Goal: Information Seeking & Learning: Compare options

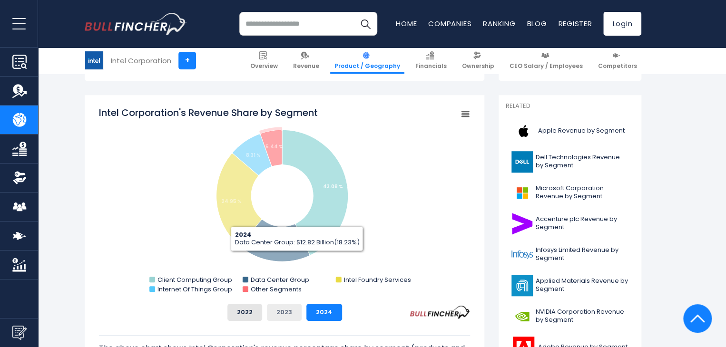
click at [281, 318] on button "2023" at bounding box center [284, 312] width 35 height 17
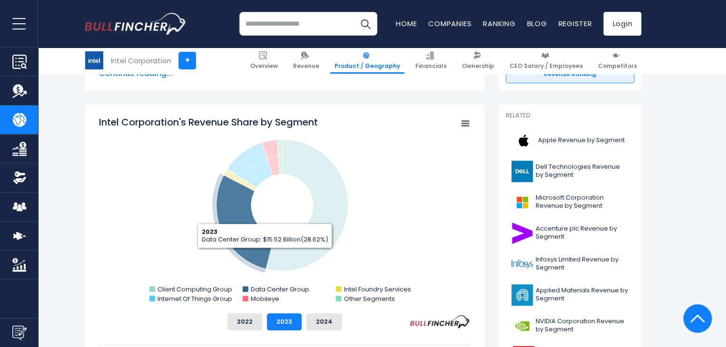
scroll to position [286, 0]
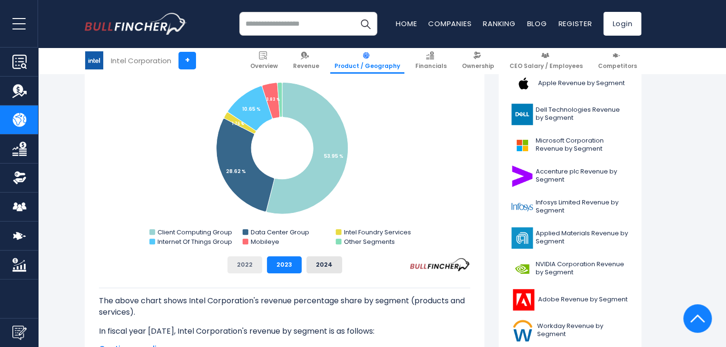
click at [250, 267] on button "2022" at bounding box center [244, 264] width 35 height 17
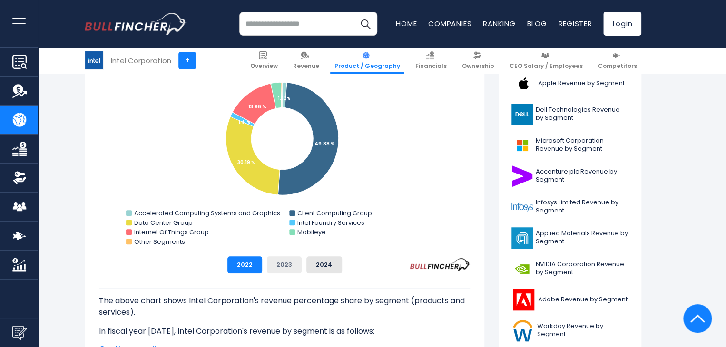
click at [291, 263] on button "2023" at bounding box center [284, 264] width 35 height 17
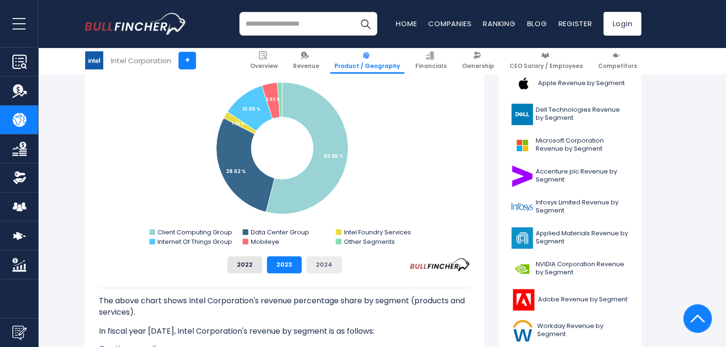
click at [330, 263] on button "2024" at bounding box center [324, 264] width 36 height 17
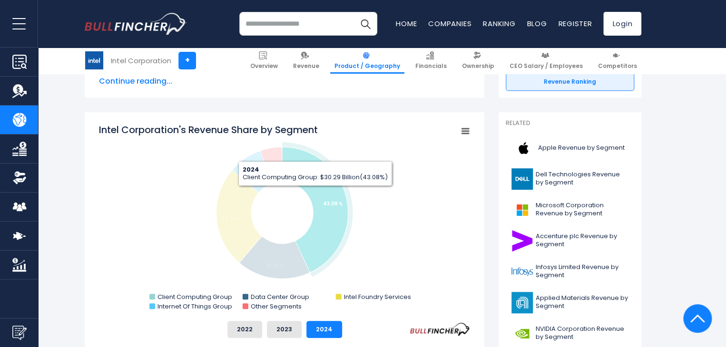
scroll to position [238, 0]
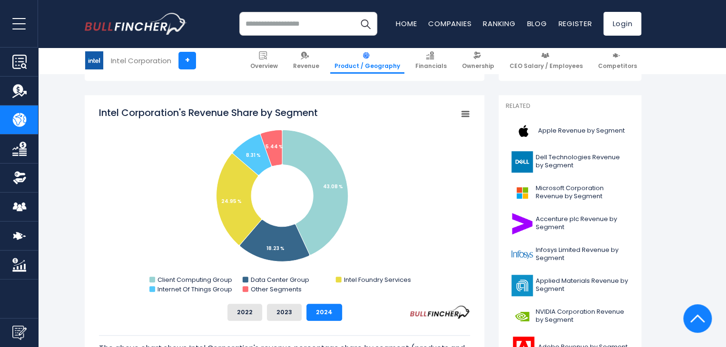
drag, startPoint x: 286, startPoint y: 313, endPoint x: 263, endPoint y: 311, distance: 22.9
click at [286, 313] on button "2023" at bounding box center [284, 312] width 35 height 17
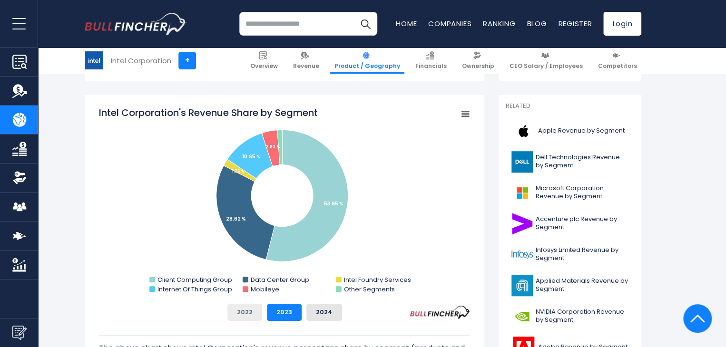
click at [256, 311] on button "2022" at bounding box center [244, 312] width 35 height 17
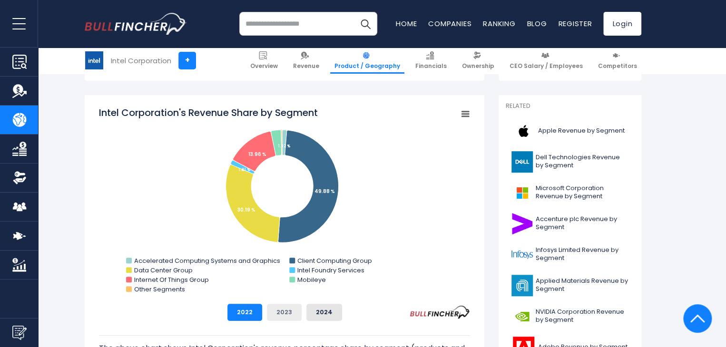
click at [285, 309] on button "2023" at bounding box center [284, 312] width 35 height 17
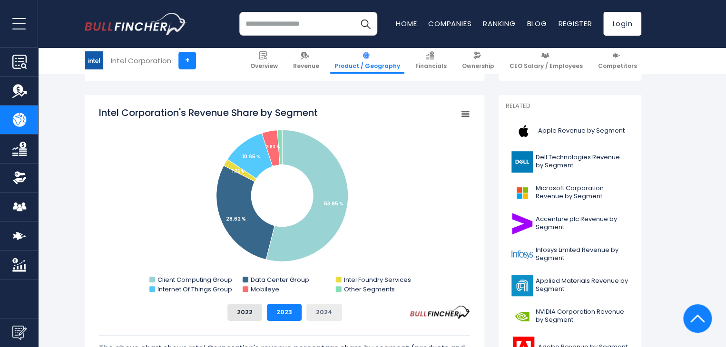
click at [324, 311] on button "2024" at bounding box center [324, 312] width 36 height 17
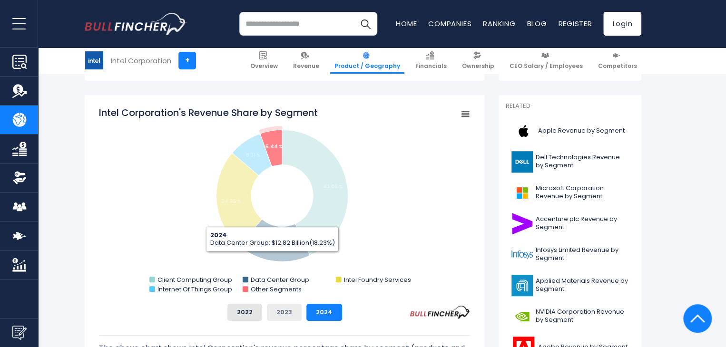
click at [286, 307] on button "2023" at bounding box center [284, 312] width 35 height 17
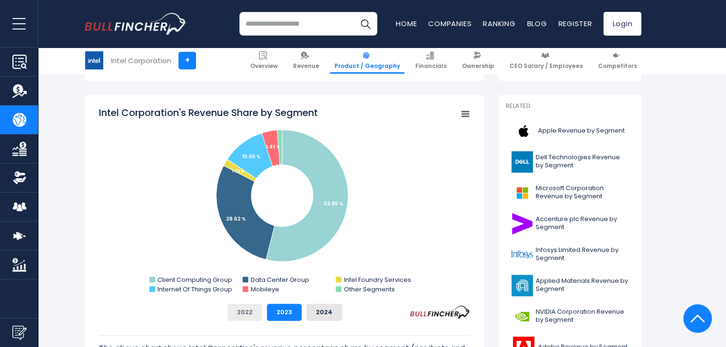
click at [248, 312] on button "2022" at bounding box center [244, 312] width 35 height 17
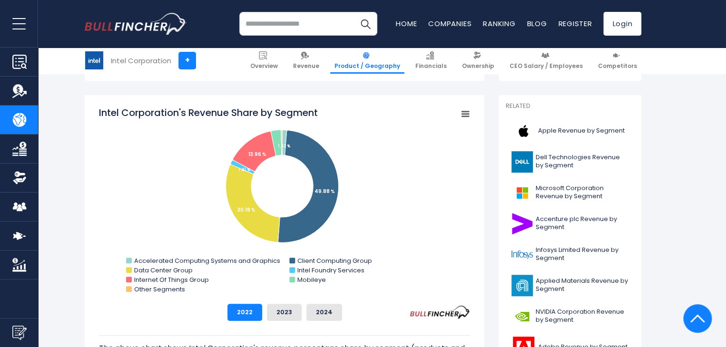
click at [305, 309] on div "2022 2023 2024" at bounding box center [284, 312] width 371 height 17
click at [240, 312] on button "2022" at bounding box center [244, 312] width 35 height 17
click at [287, 313] on button "2023" at bounding box center [284, 312] width 35 height 17
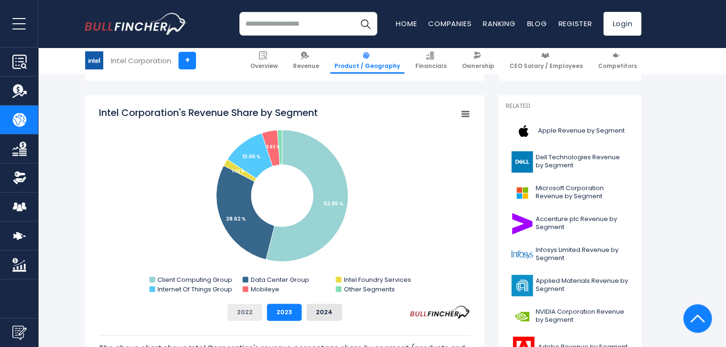
click at [250, 310] on button "2022" at bounding box center [244, 312] width 35 height 17
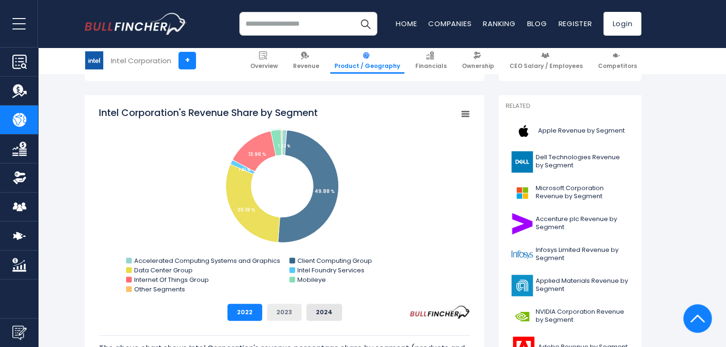
click at [284, 320] on button "2023" at bounding box center [284, 312] width 35 height 17
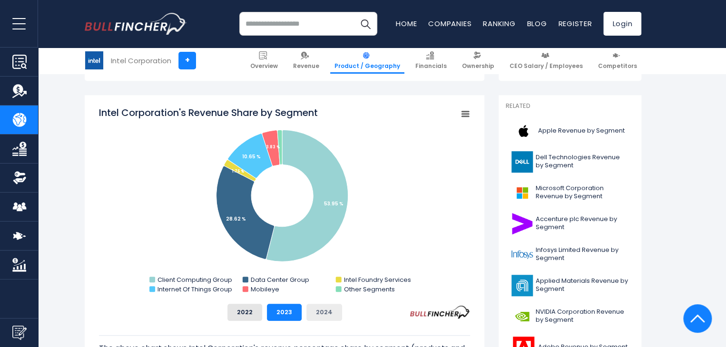
click at [316, 313] on button "2024" at bounding box center [324, 312] width 36 height 17
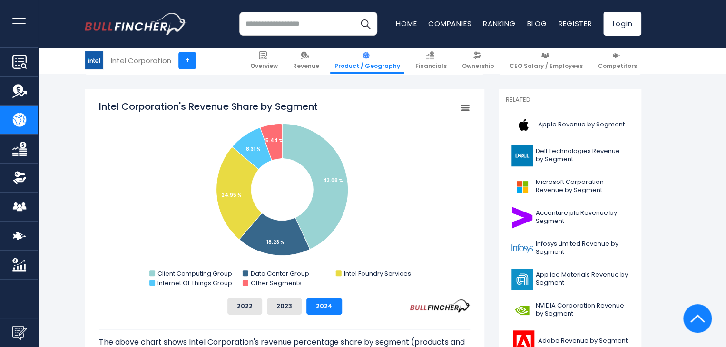
scroll to position [286, 0]
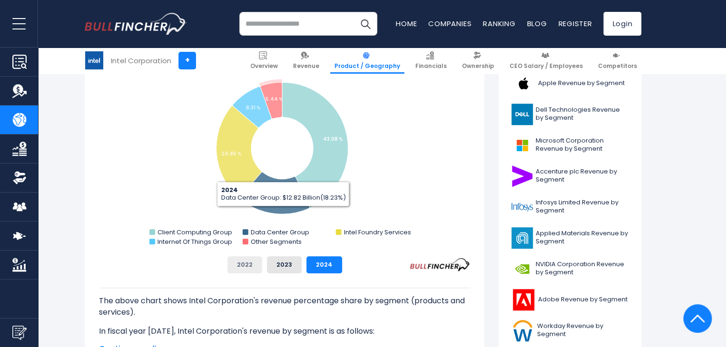
click at [247, 267] on button "2022" at bounding box center [244, 264] width 35 height 17
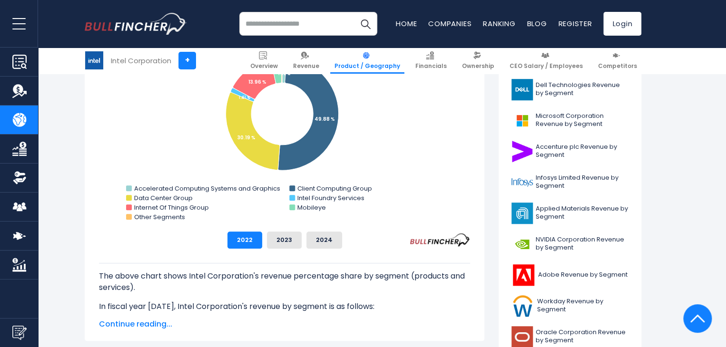
scroll to position [238, 0]
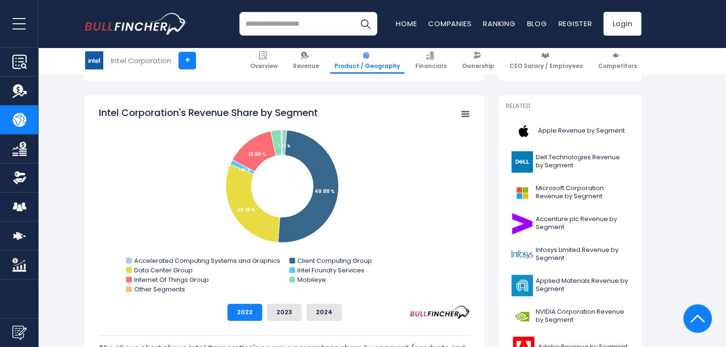
click at [307, 25] on input "search" at bounding box center [308, 24] width 138 height 24
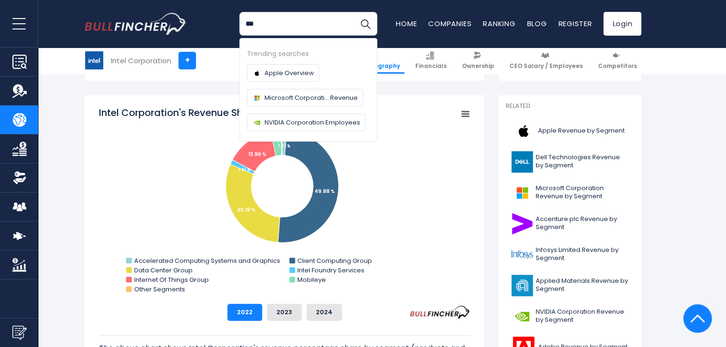
type input "***"
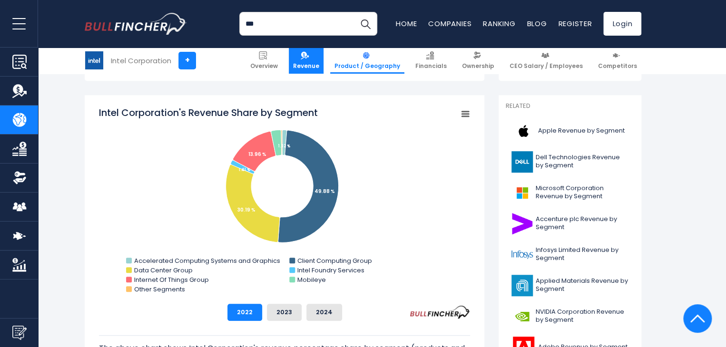
click at [319, 64] on span "Revenue" at bounding box center [306, 66] width 26 height 8
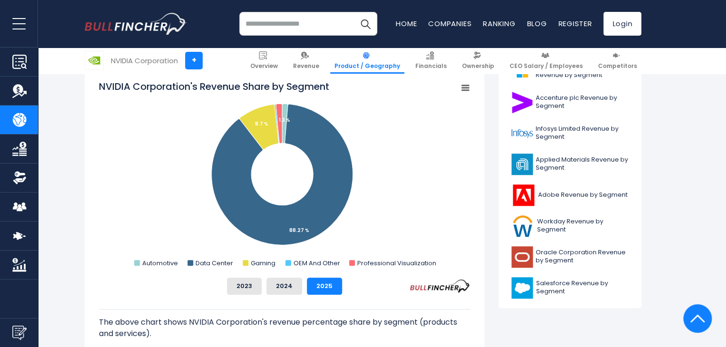
scroll to position [381, 0]
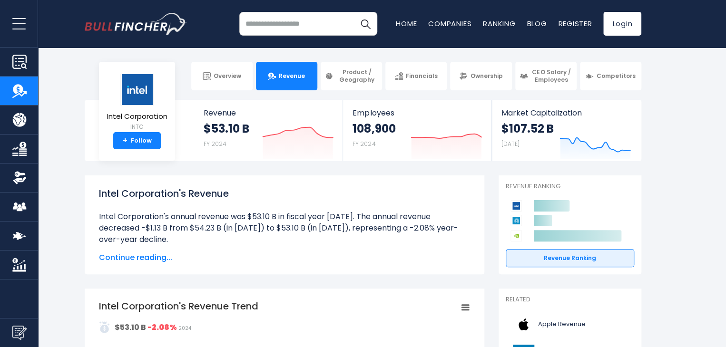
click at [309, 24] on input "search" at bounding box center [308, 24] width 138 height 24
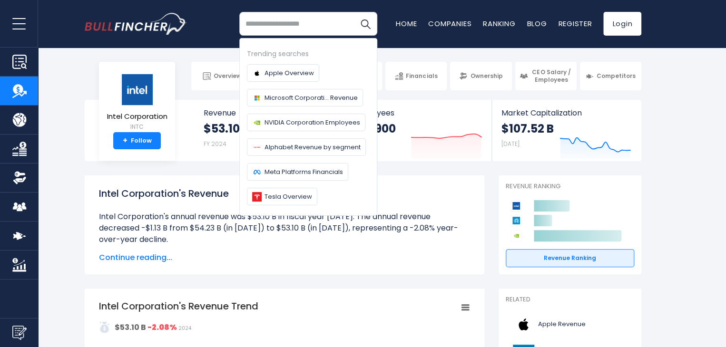
click at [414, 52] on body "Overview Revenue Product / Geography" at bounding box center [363, 173] width 726 height 347
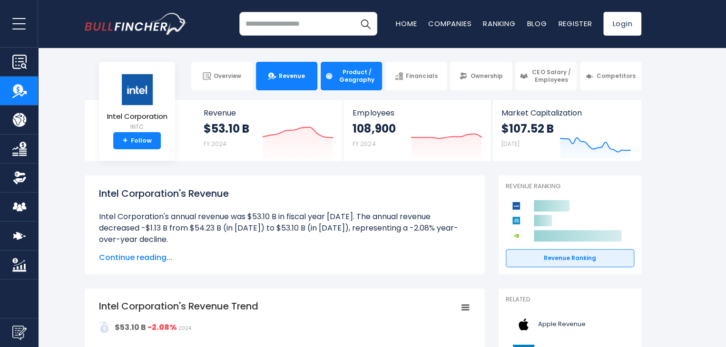
click at [362, 78] on span "Product / Geography" at bounding box center [357, 76] width 42 height 15
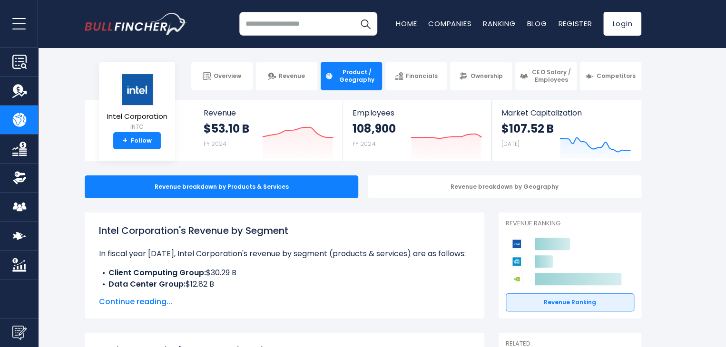
click at [306, 23] on input "search" at bounding box center [308, 24] width 138 height 24
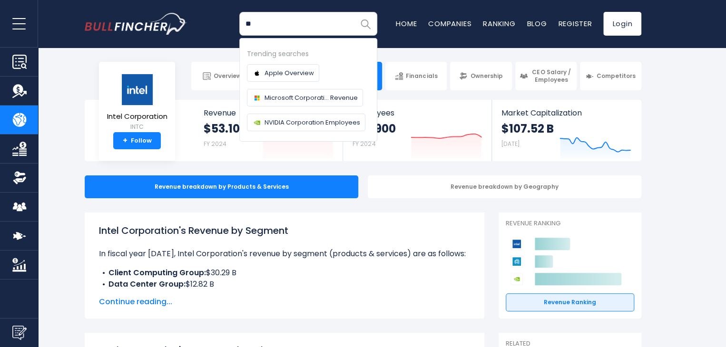
type input "*"
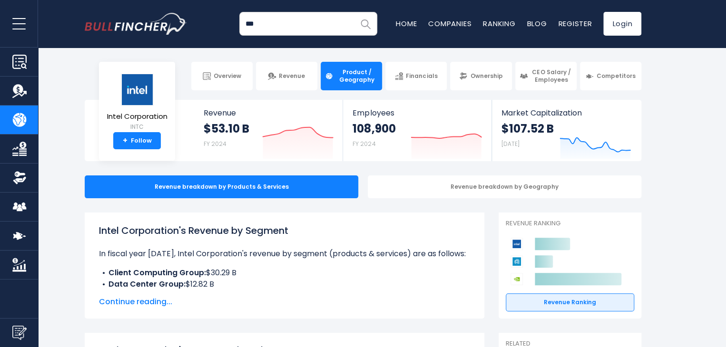
type input "***"
click at [354, 12] on button "Search" at bounding box center [366, 24] width 24 height 24
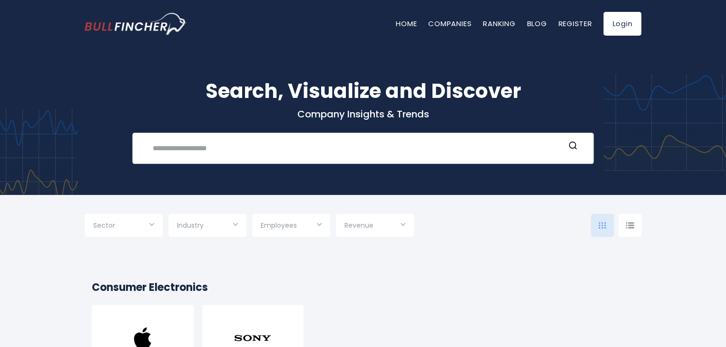
click at [284, 151] on input "text" at bounding box center [356, 148] width 418 height 18
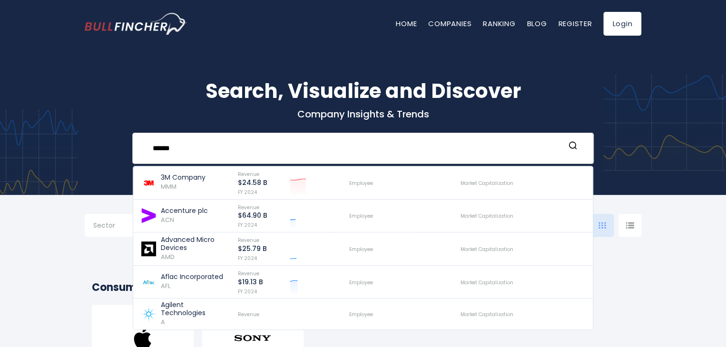
type input "******"
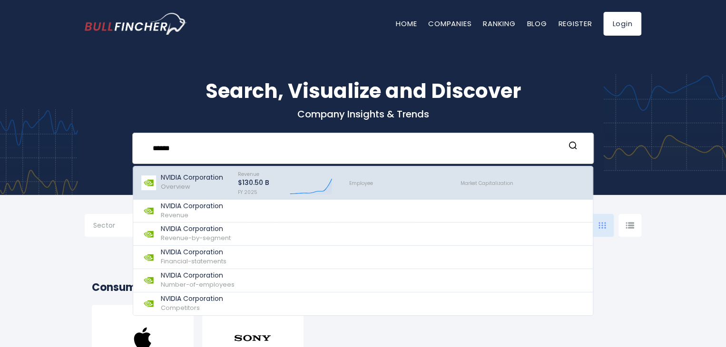
click at [201, 179] on p "NVIDIA Corporation" at bounding box center [192, 178] width 62 height 8
click at [172, 179] on p "NVIDIA Corporation" at bounding box center [192, 178] width 62 height 8
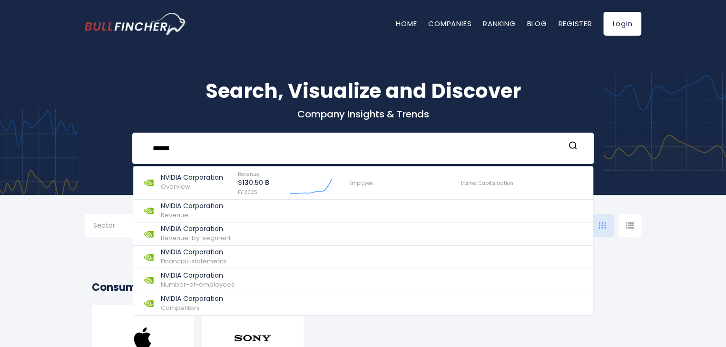
click at [631, 116] on div "Search, Visualize and Discover Company Insights & Trends ****** NVIDIA Corporat…" at bounding box center [363, 114] width 726 height 162
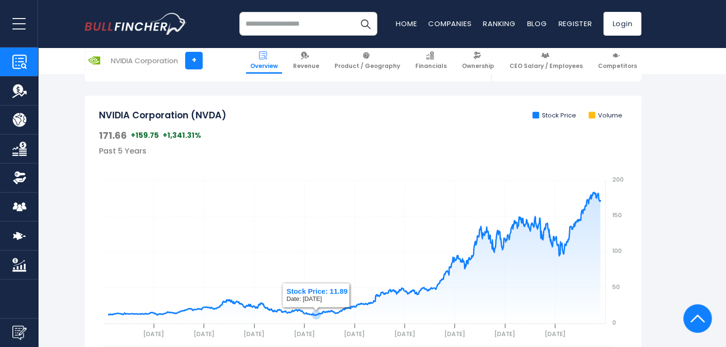
scroll to position [190, 0]
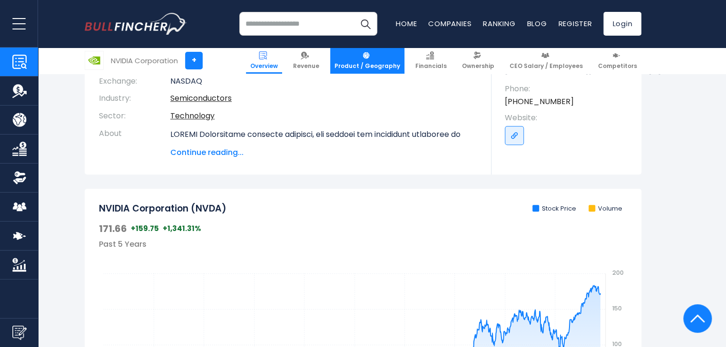
click at [389, 62] on span "Product / Geography" at bounding box center [368, 66] width 66 height 8
click at [379, 59] on link "Product / Geography" at bounding box center [367, 61] width 74 height 26
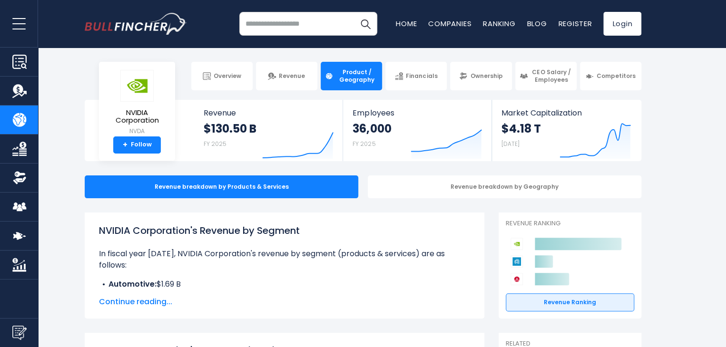
click at [316, 24] on input "search" at bounding box center [308, 24] width 138 height 24
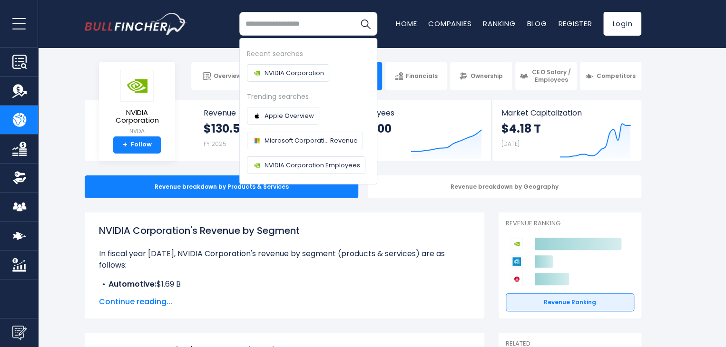
click at [419, 37] on div "Recent searches NVIDIA Corporation Trending searches Apple Overview Microsoft C…" at bounding box center [363, 24] width 557 height 48
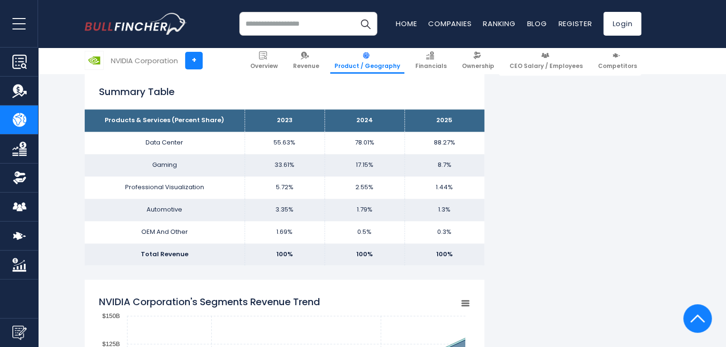
scroll to position [571, 0]
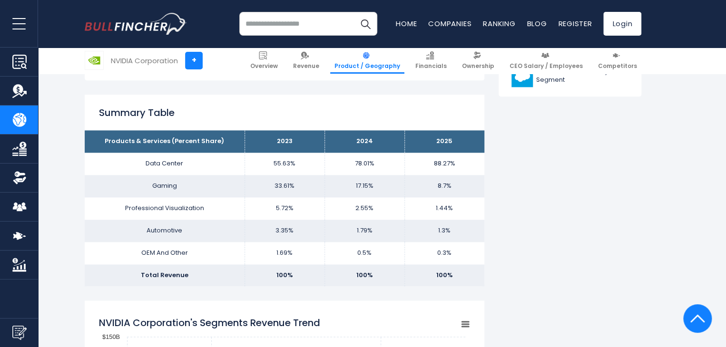
click at [307, 23] on input "search" at bounding box center [308, 24] width 138 height 24
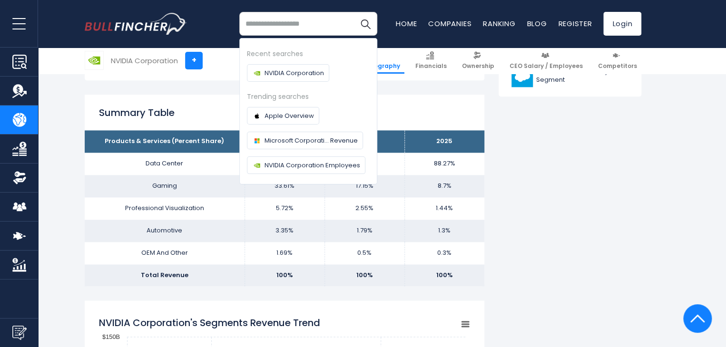
paste input "**********"
type input "**********"
click at [361, 25] on img "Search" at bounding box center [365, 24] width 12 height 12
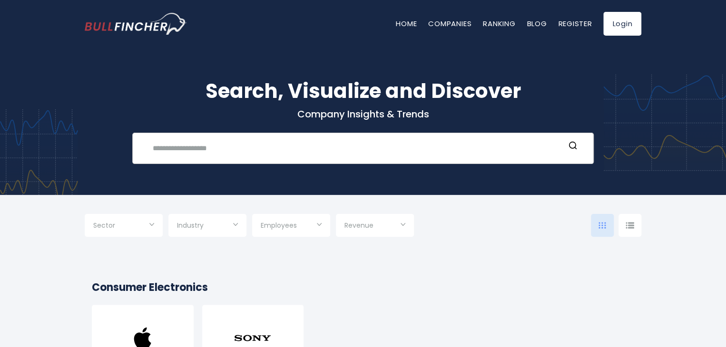
click at [240, 148] on input "text" at bounding box center [356, 148] width 418 height 18
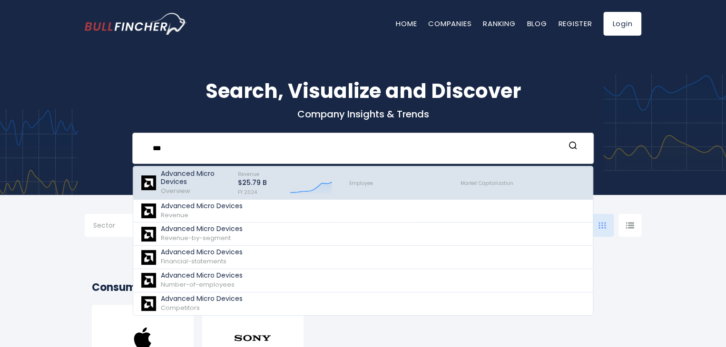
type input "***"
click at [200, 180] on p "Advanced Micro Devices" at bounding box center [195, 178] width 69 height 16
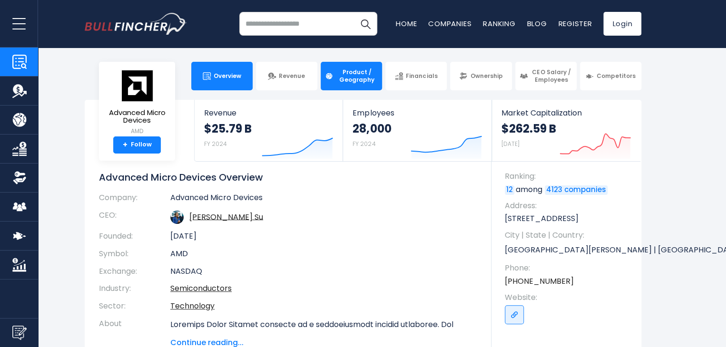
click at [375, 85] on link "Product / Geography" at bounding box center [351, 76] width 61 height 29
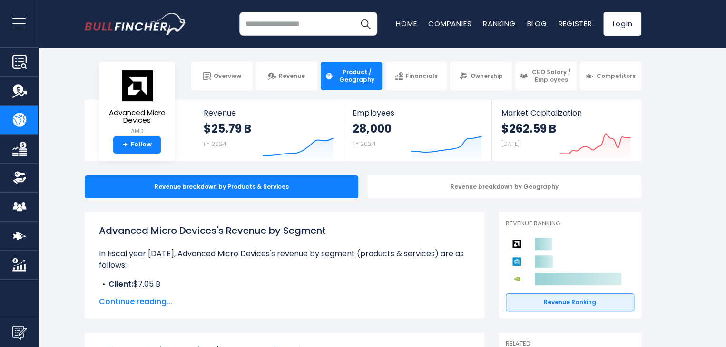
click at [296, 16] on input "search" at bounding box center [308, 24] width 138 height 24
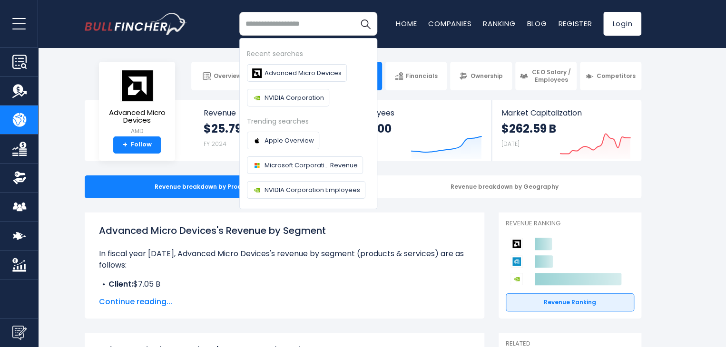
click at [295, 22] on input "search" at bounding box center [308, 24] width 138 height 24
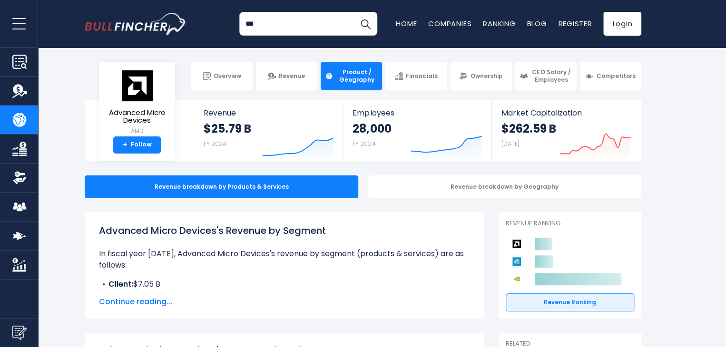
type input "***"
click at [354, 12] on button "Search" at bounding box center [366, 24] width 24 height 24
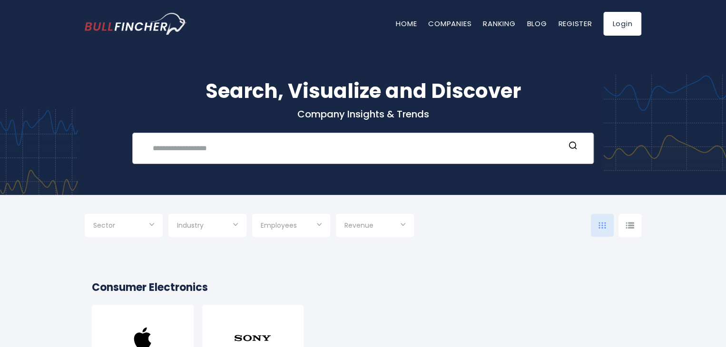
drag, startPoint x: 266, startPoint y: 151, endPoint x: 275, endPoint y: 151, distance: 8.1
click at [268, 151] on input "text" at bounding box center [356, 148] width 418 height 18
type input "*"
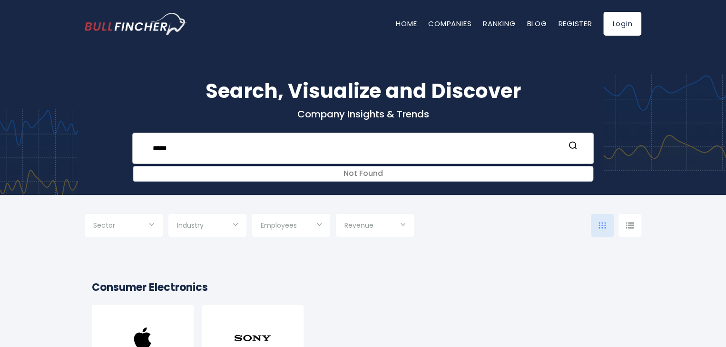
type input "*****"
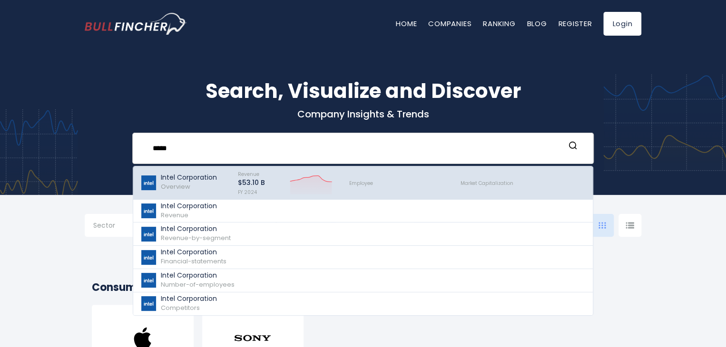
click at [192, 182] on div "Intel Corporation Overview" at bounding box center [189, 183] width 56 height 18
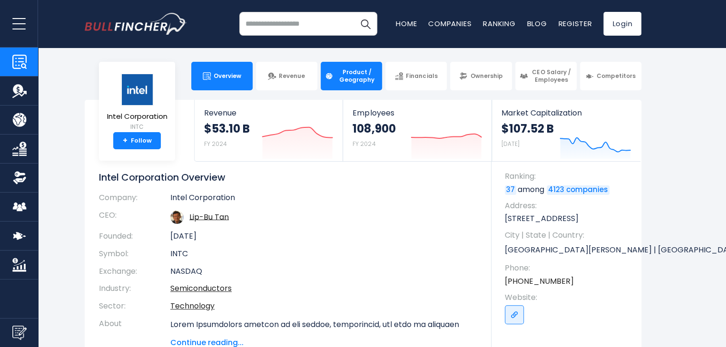
click at [370, 84] on link "Product / Geography" at bounding box center [351, 76] width 61 height 29
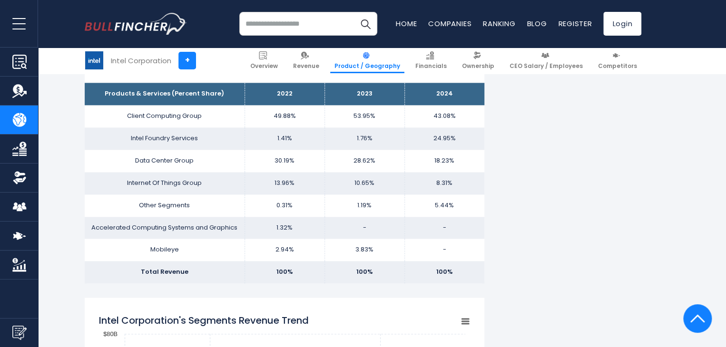
scroll to position [571, 0]
